Goal: Use online tool/utility: Utilize a website feature to perform a specific function

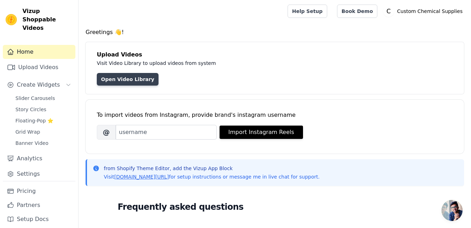
click at [134, 83] on link "Open Video Library" at bounding box center [128, 79] width 62 height 13
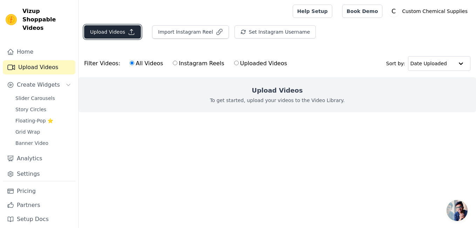
click at [124, 31] on button "Upload Videos" at bounding box center [112, 31] width 57 height 13
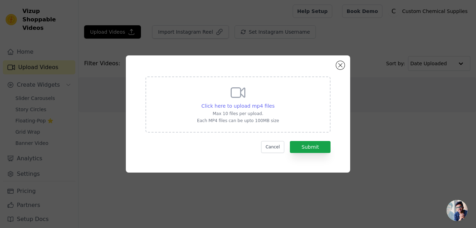
click at [252, 108] on span "Click here to upload mp4 files" at bounding box center [238, 106] width 73 height 6
click at [274, 102] on input "Click here to upload mp4 files Max 10 files per upload. Each MP4 files can be u…" at bounding box center [274, 102] width 0 height 0
type input "C:\fakepath\Same Day Dispatch on all orders placed before 12_20250914_161719_00…"
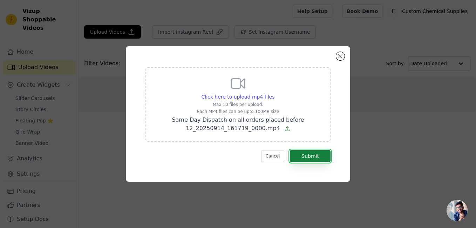
click at [313, 158] on button "Submit" at bounding box center [310, 156] width 41 height 12
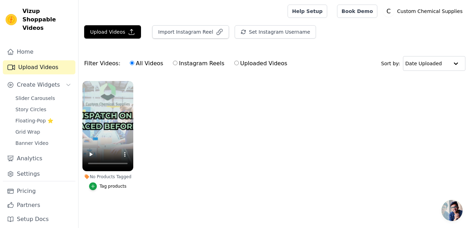
click at [437, 145] on ul "No Products Tagged Tag products" at bounding box center [275, 142] width 392 height 131
click at [62, 78] on button "Create Widgets" at bounding box center [39, 85] width 73 height 14
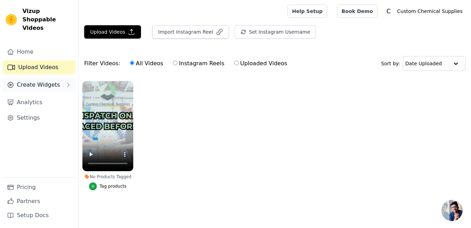
click at [62, 78] on button "Create Widgets" at bounding box center [39, 85] width 73 height 14
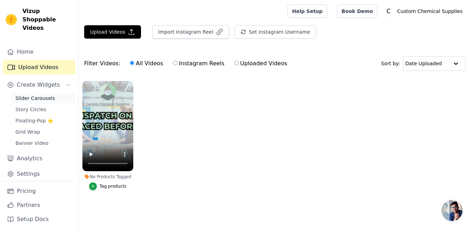
click at [35, 95] on span "Slider Carousels" at bounding box center [35, 98] width 40 height 7
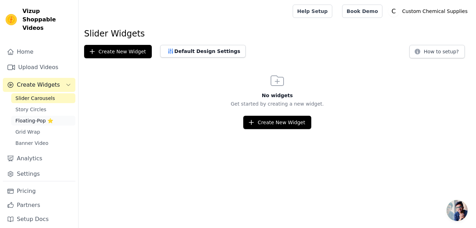
click at [31, 117] on span "Floating-Pop ⭐" at bounding box center [34, 120] width 38 height 7
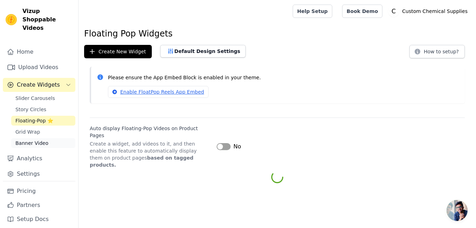
click at [31, 140] on span "Banner Video" at bounding box center [31, 143] width 33 height 7
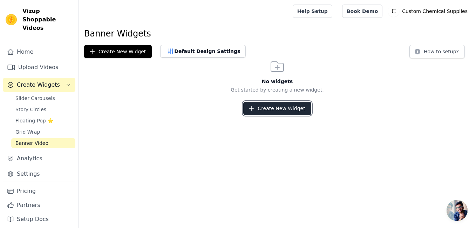
click at [271, 111] on button "Create New Widget" at bounding box center [277, 108] width 68 height 13
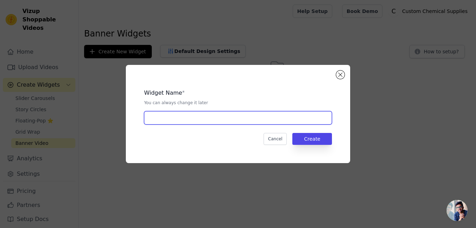
click at [160, 119] on input "text" at bounding box center [238, 117] width 188 height 13
type input "banner video"
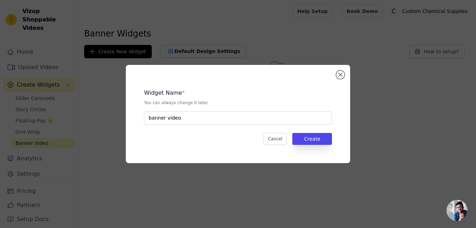
click at [333, 138] on div "Widget Name * You can always change it later banner video Cancel Create" at bounding box center [238, 114] width 202 height 76
click at [320, 141] on button "Create" at bounding box center [312, 139] width 40 height 12
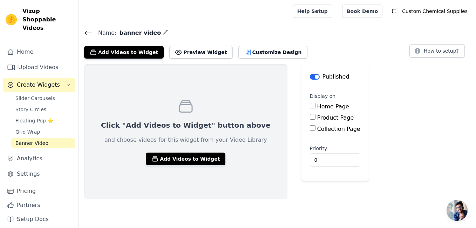
click at [310, 106] on input "Home Page" at bounding box center [313, 106] width 6 height 6
checkbox input "true"
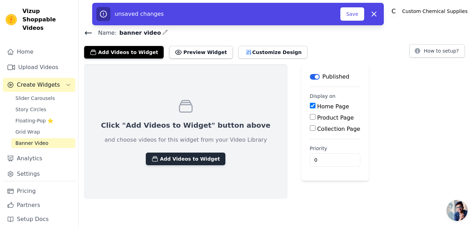
click at [171, 158] on button "Add Videos to Widget" at bounding box center [186, 159] width 80 height 13
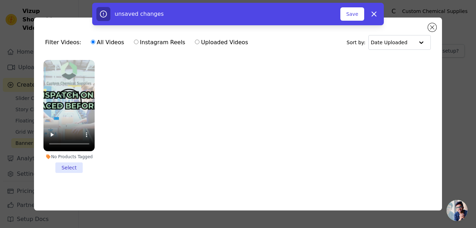
click at [67, 169] on li "No Products Tagged Select" at bounding box center [69, 116] width 52 height 113
click at [0, 0] on input "No Products Tagged Select" at bounding box center [0, 0] width 0 height 0
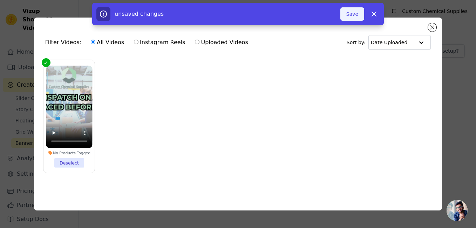
click at [347, 15] on button "Save" at bounding box center [352, 13] width 24 height 13
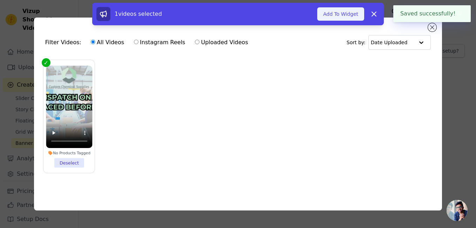
click at [342, 17] on button "Add To Widget" at bounding box center [340, 13] width 47 height 13
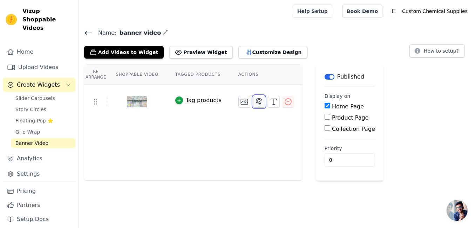
click at [256, 103] on icon "button" at bounding box center [259, 101] width 6 height 7
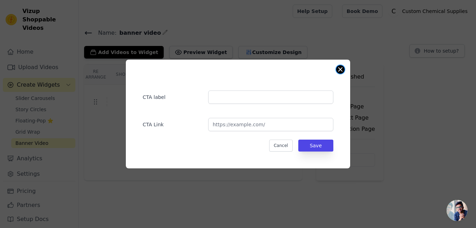
click at [344, 69] on button "Close modal" at bounding box center [340, 69] width 8 height 8
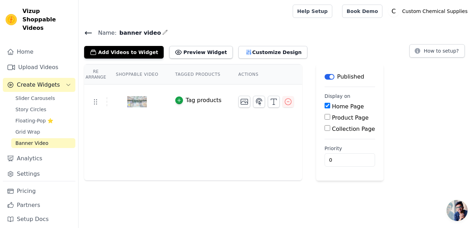
click at [133, 75] on th "Shoppable Video" at bounding box center [136, 75] width 59 height 20
click at [197, 52] on button "Preview Widget" at bounding box center [200, 52] width 63 height 13
click at [435, 52] on button "How to setup?" at bounding box center [436, 50] width 55 height 13
